Goal: Task Accomplishment & Management: Manage account settings

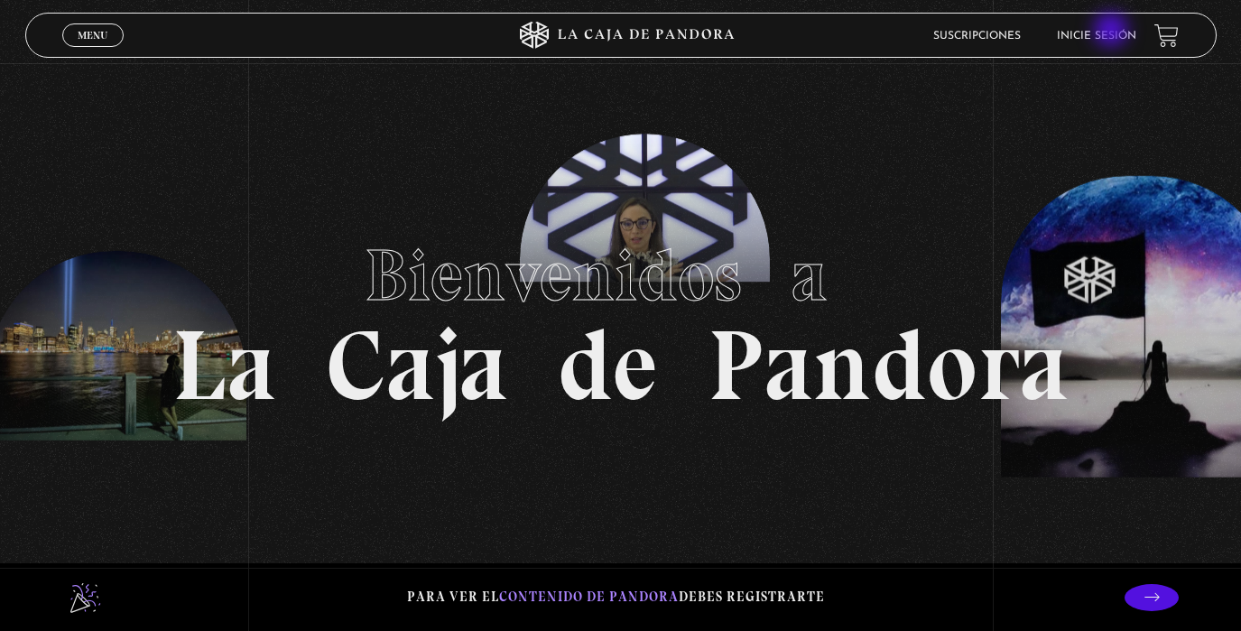
click at [1113, 32] on link "Inicie sesión" at bounding box center [1096, 36] width 79 height 11
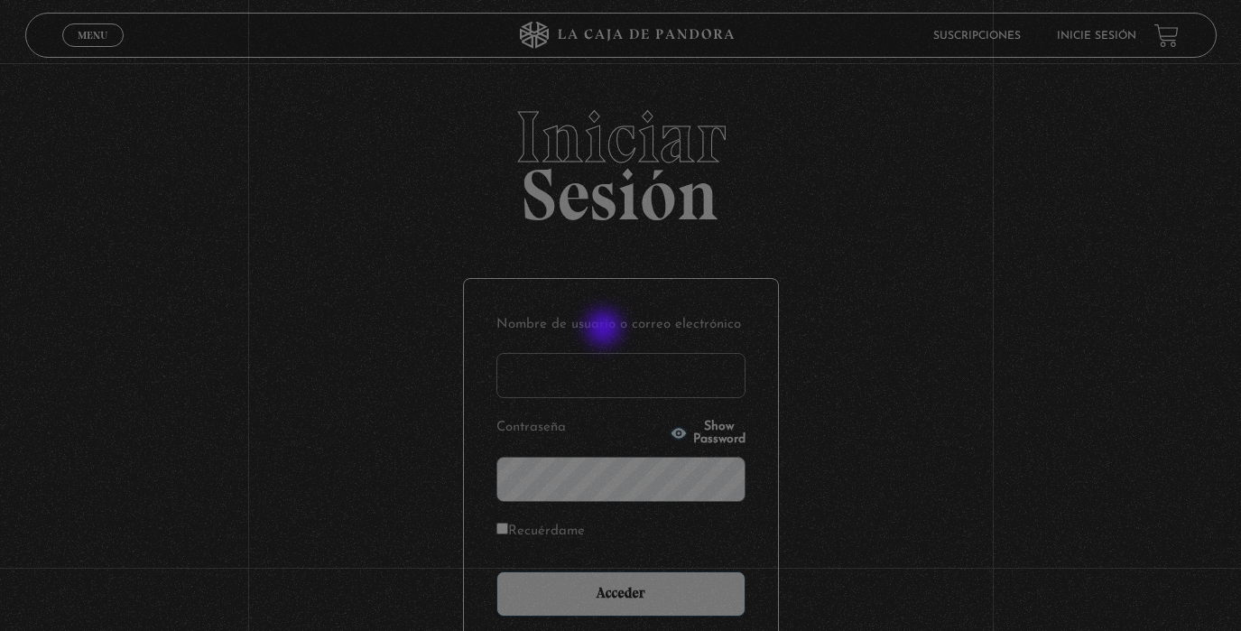
scroll to position [1, 0]
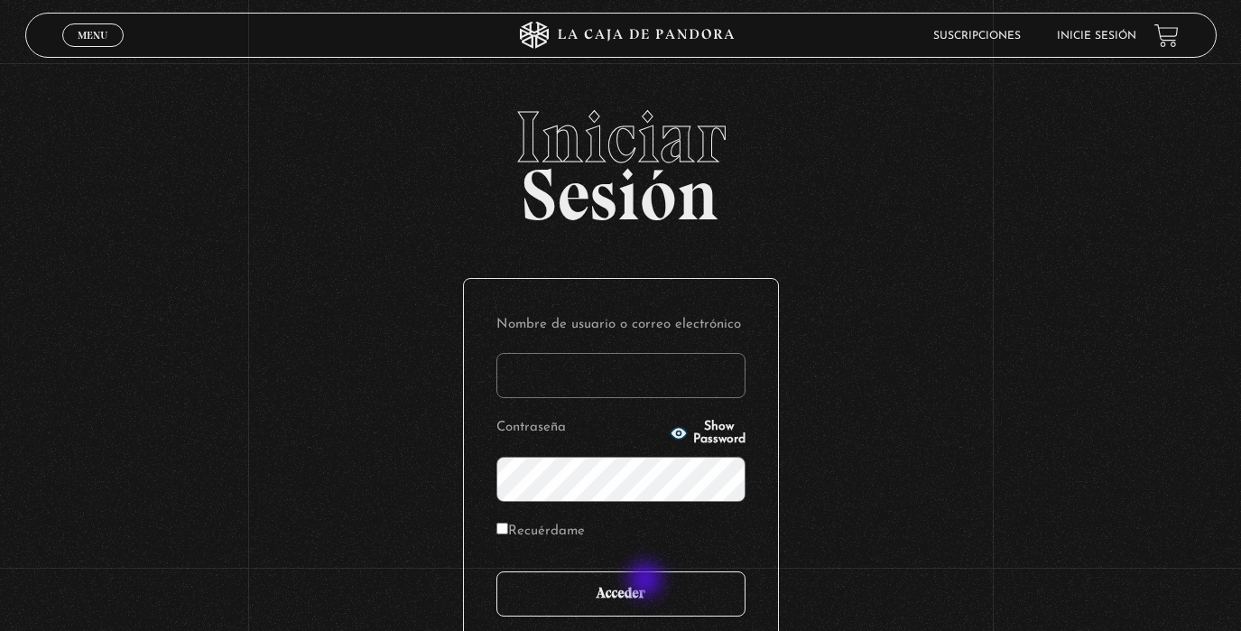
type input "[EMAIL_ADDRESS][DOMAIN_NAME]"
click at [638, 592] on input "Acceder" at bounding box center [620, 593] width 249 height 45
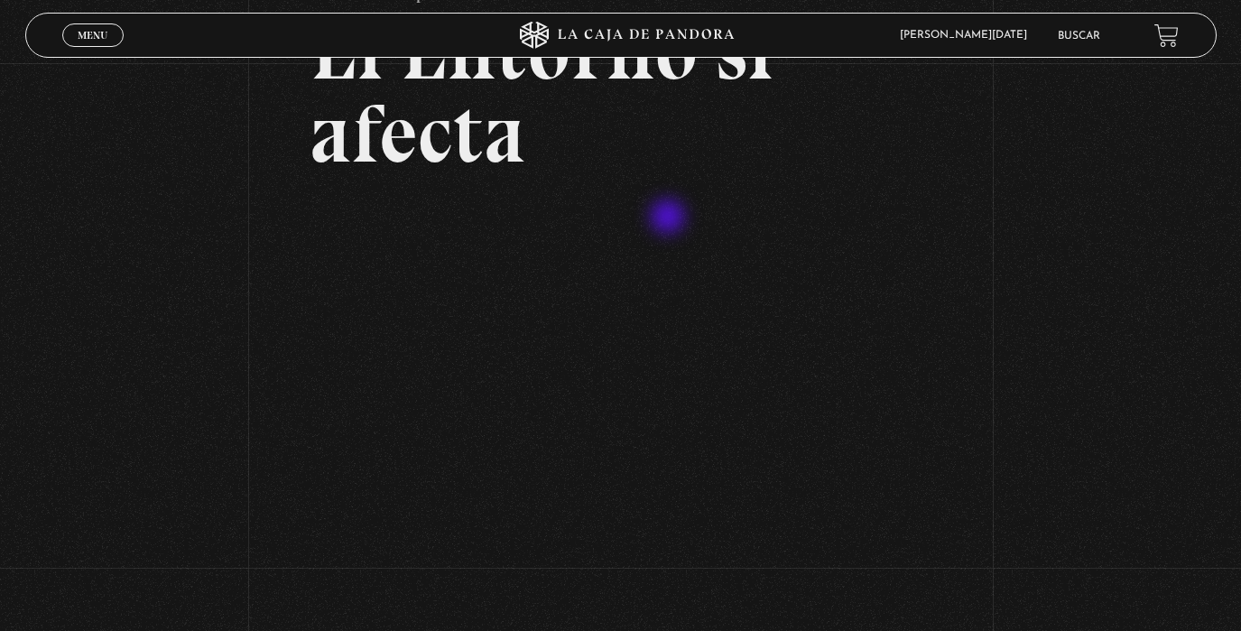
scroll to position [154, 0]
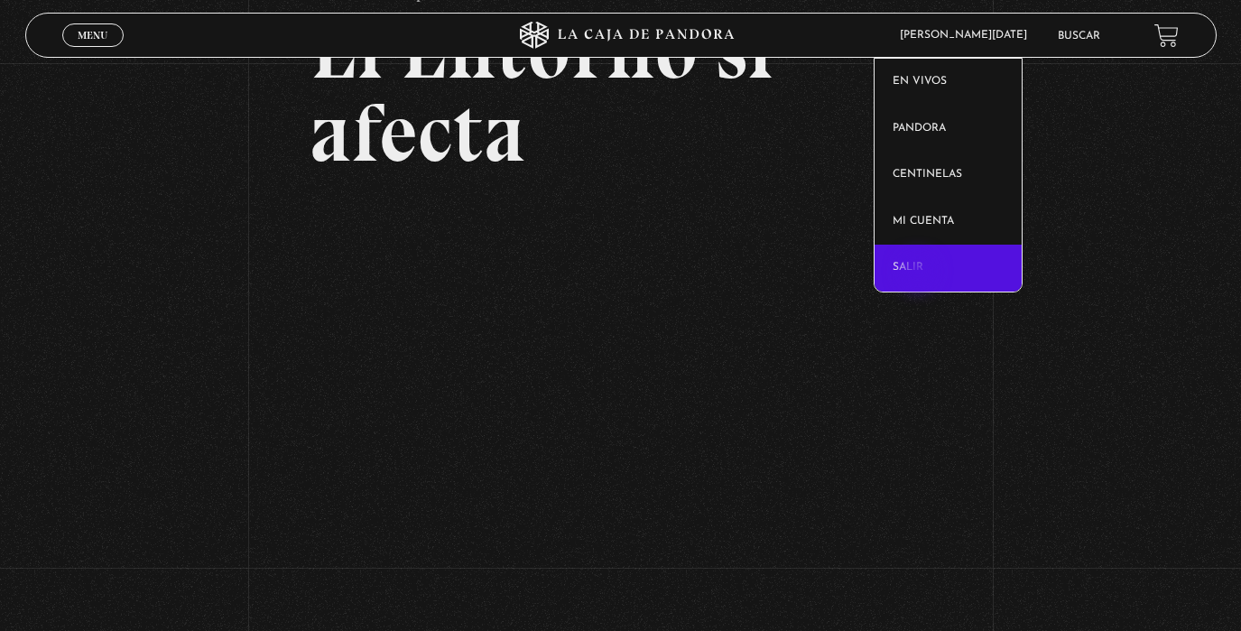
click at [921, 273] on link "Salir" at bounding box center [947, 268] width 147 height 47
